Goal: Check status: Check status

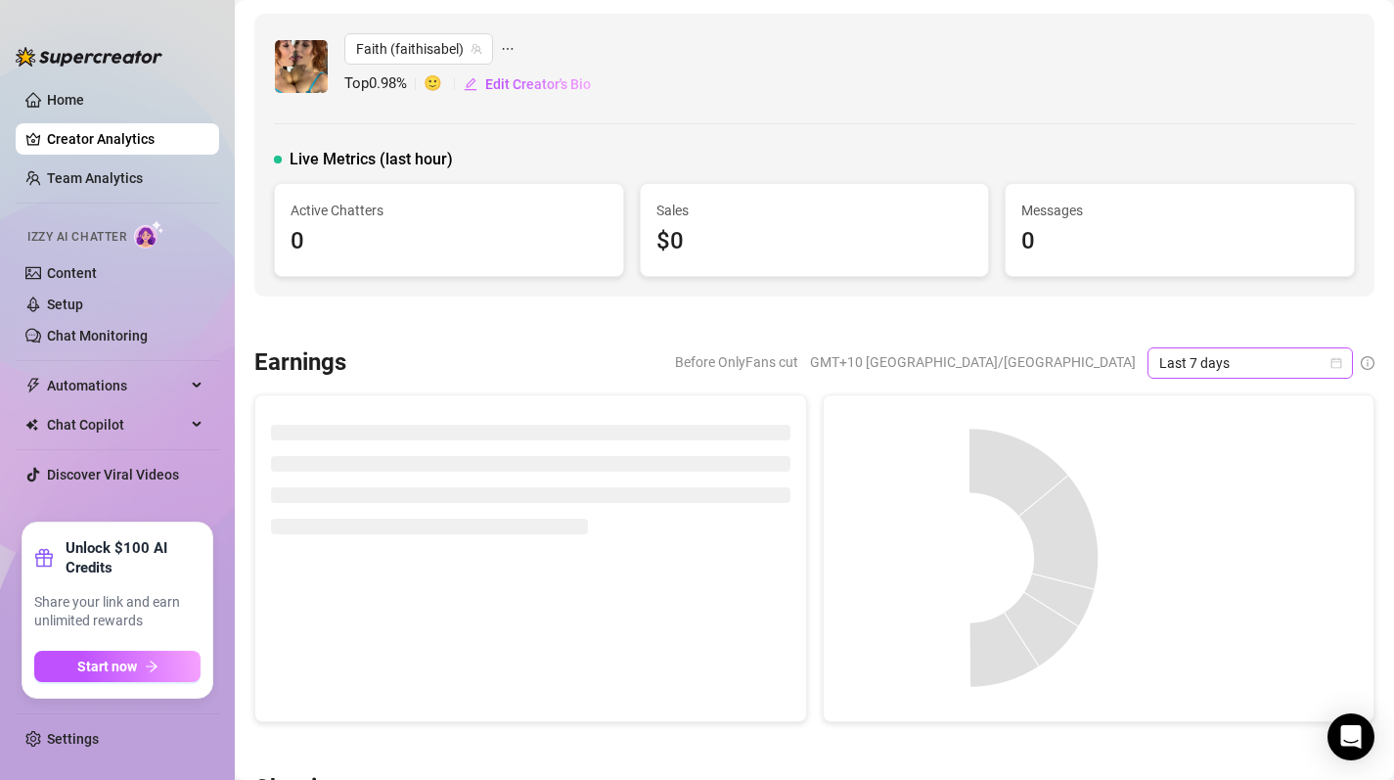
click at [1331, 358] on icon "calendar" at bounding box center [1337, 363] width 12 height 12
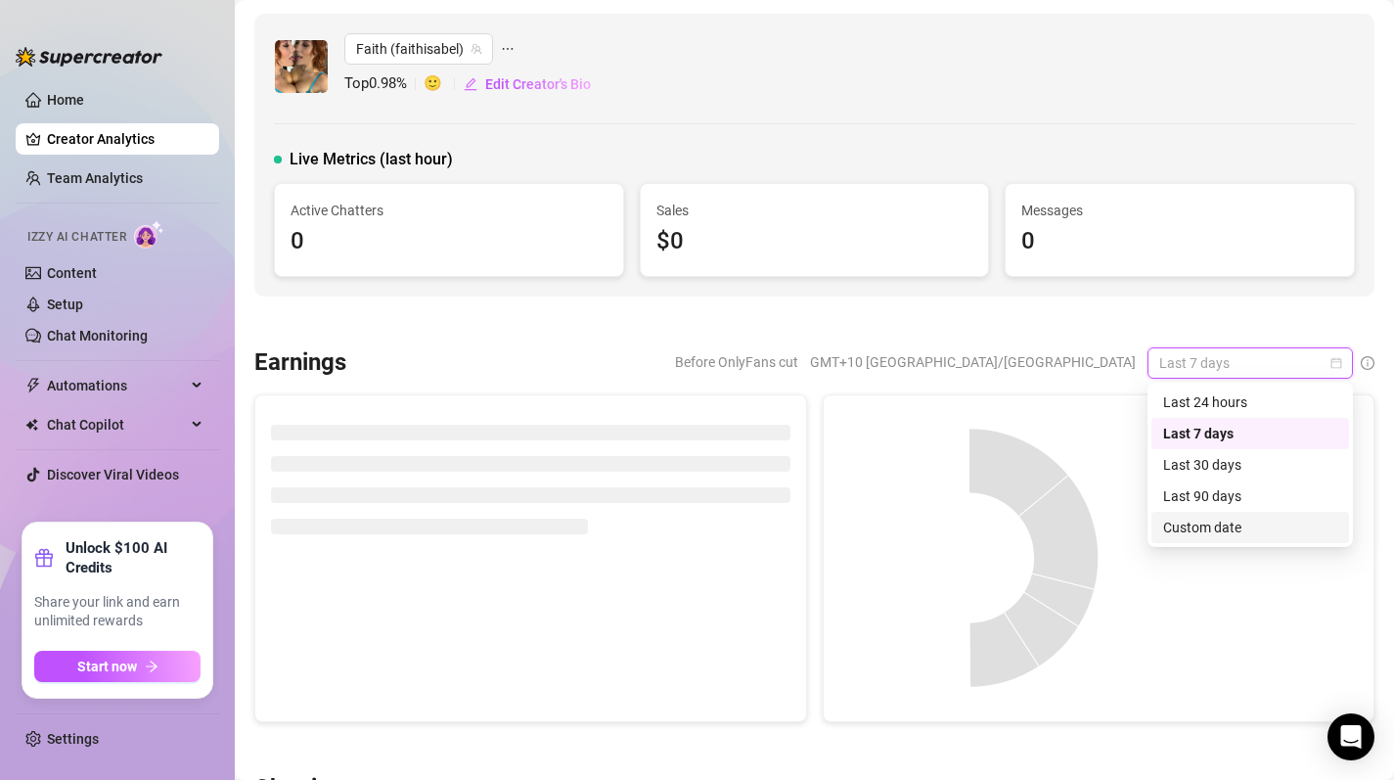
click at [1243, 530] on div "Custom date" at bounding box center [1250, 528] width 174 height 22
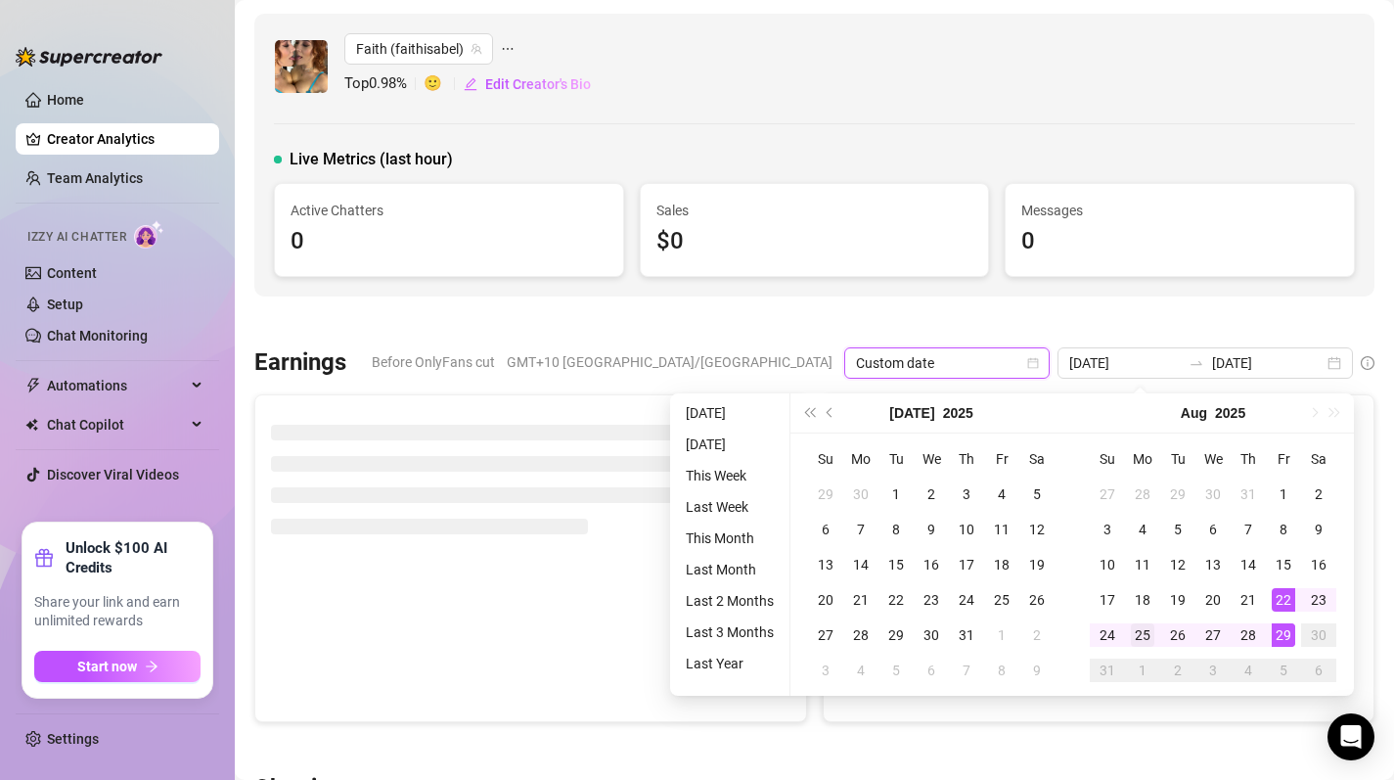
type input "[DATE]"
click at [1141, 629] on div "25" at bounding box center [1142, 634] width 23 height 23
type input "[DATE]"
click at [1284, 636] on div "29" at bounding box center [1283, 634] width 23 height 23
type input "[DATE]"
